Goal: Entertainment & Leisure: Consume media (video, audio)

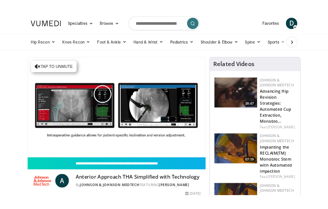
scroll to position [2, 0]
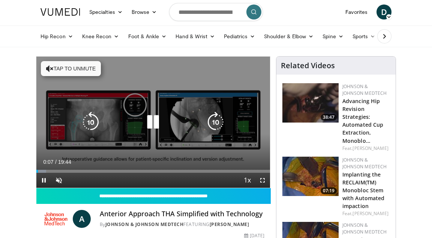
click at [52, 68] on icon "Video Player" at bounding box center [50, 69] width 8 height 8
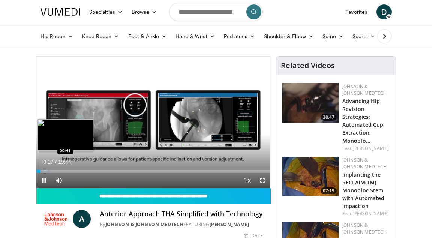
click at [45, 172] on div "Progress Bar" at bounding box center [45, 171] width 1 height 3
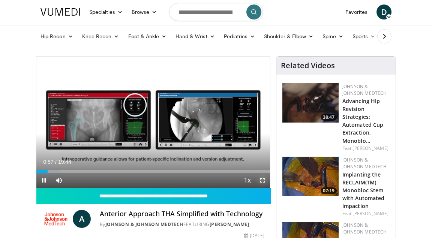
click at [265, 180] on span "Video Player" at bounding box center [262, 180] width 15 height 15
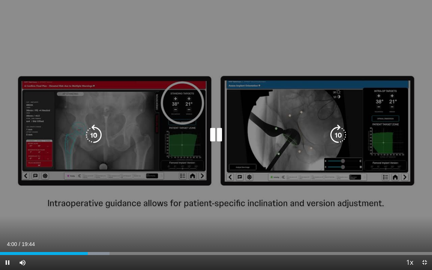
click at [20, 187] on div "10 seconds Tap to unmute" at bounding box center [216, 135] width 432 height 270
